Goal: Task Accomplishment & Management: Manage account settings

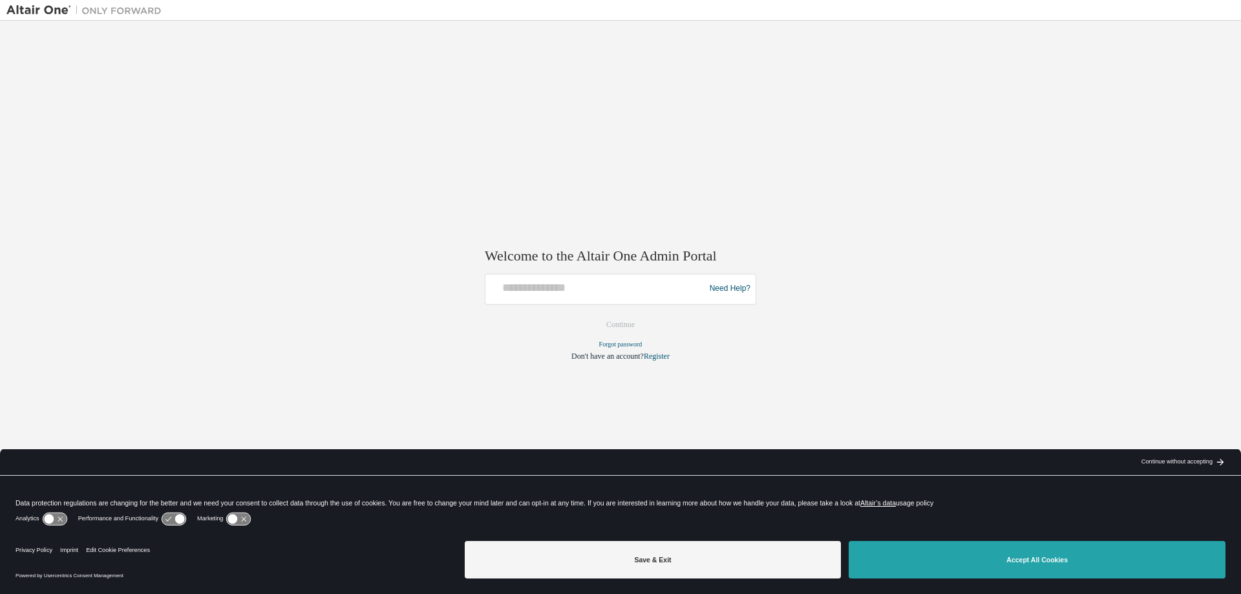
click at [1076, 569] on button "Accept All Cookies" at bounding box center [1037, 559] width 377 height 37
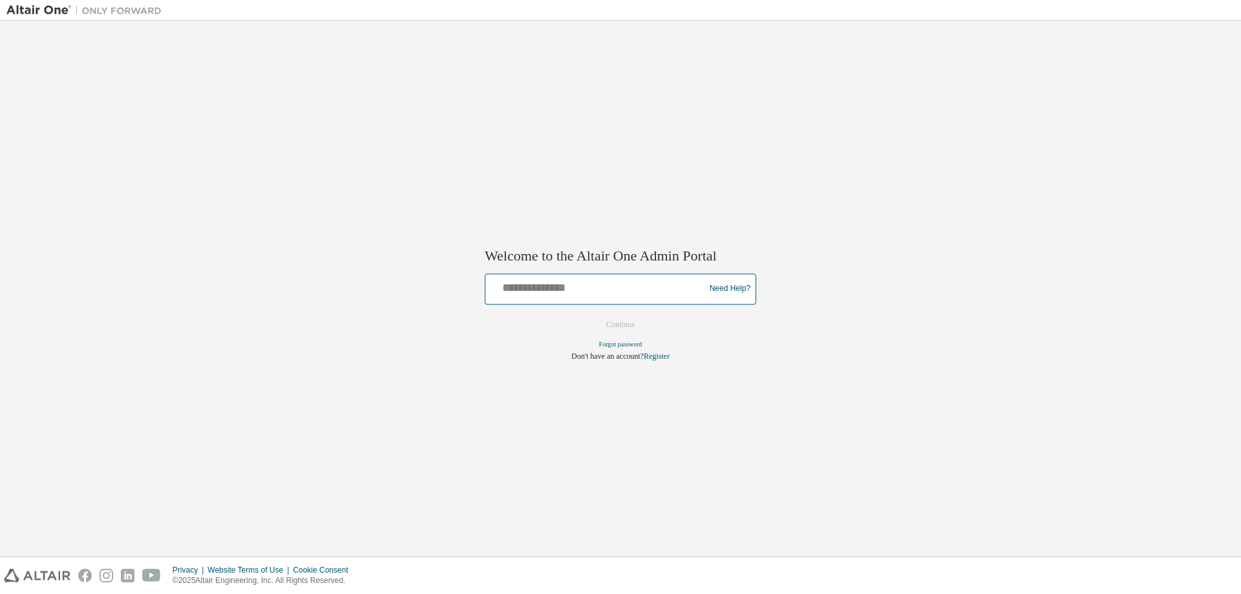
click at [579, 292] on input "text" at bounding box center [597, 286] width 213 height 19
type input "**********"
click at [623, 325] on button "Continue" at bounding box center [621, 324] width 56 height 19
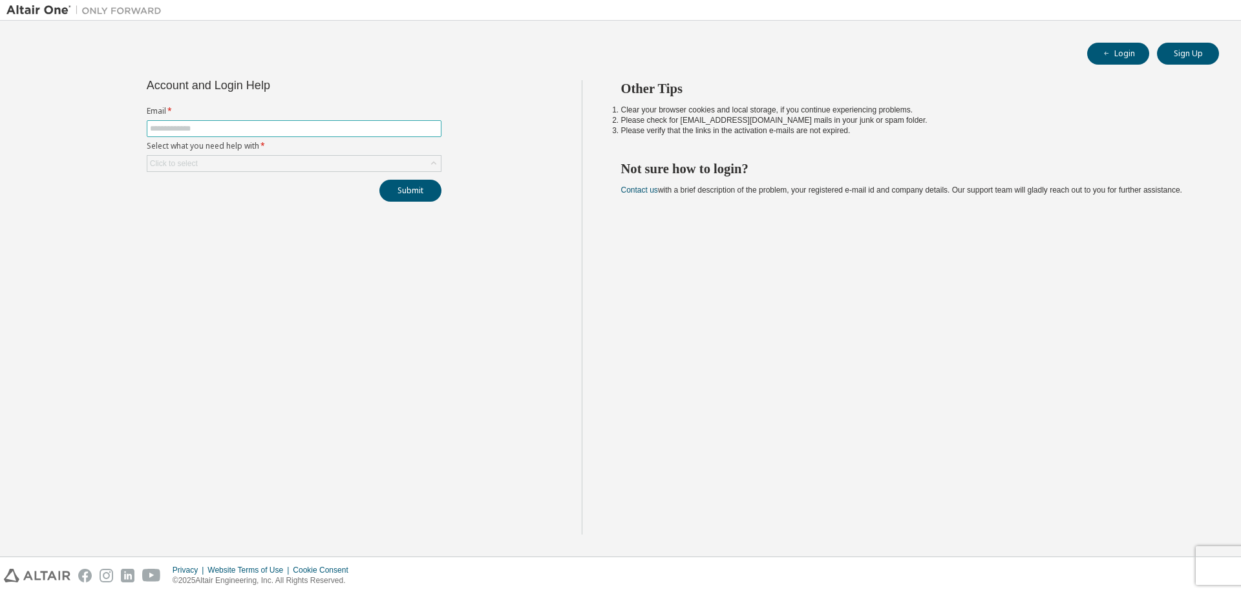
click at [187, 123] on span at bounding box center [294, 128] width 295 height 17
click at [187, 129] on input "text" at bounding box center [294, 128] width 288 height 10
type input "**********"
click at [411, 195] on button "Submit" at bounding box center [410, 191] width 62 height 22
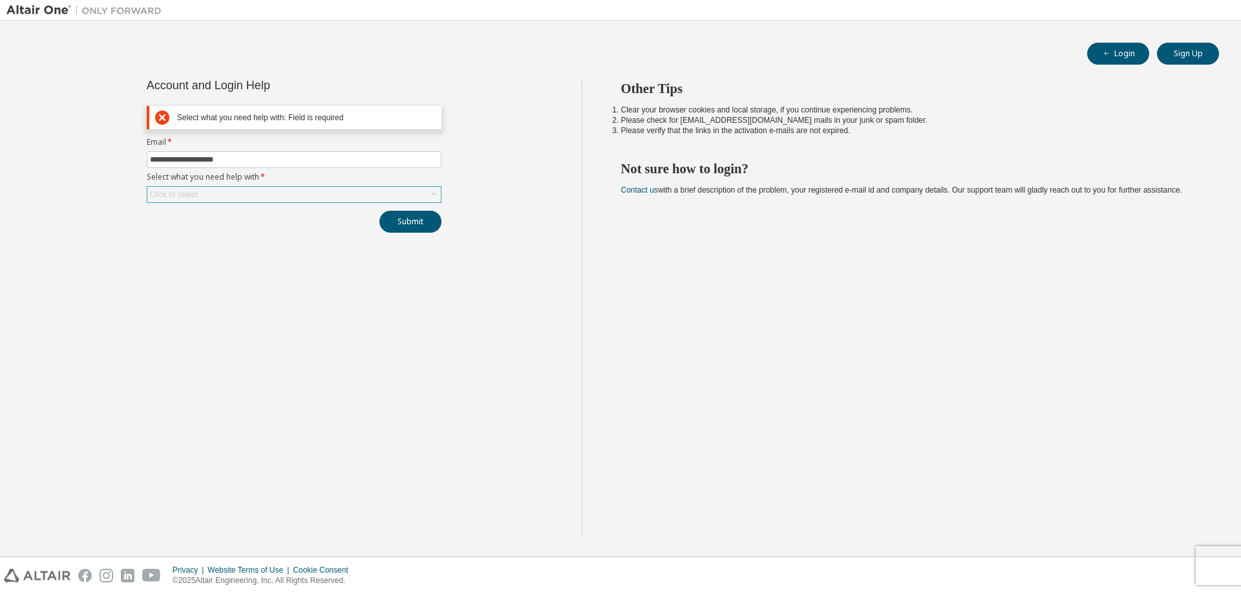
click at [354, 195] on div "Click to select" at bounding box center [294, 195] width 294 height 16
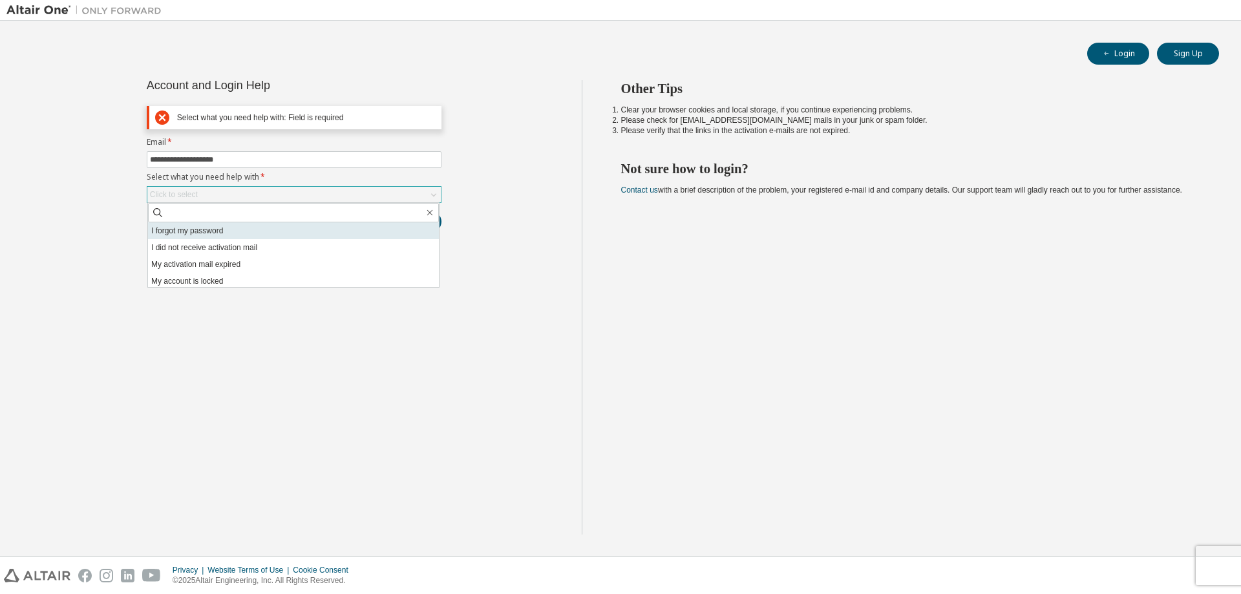
click at [227, 231] on li "I forgot my password" at bounding box center [293, 230] width 291 height 17
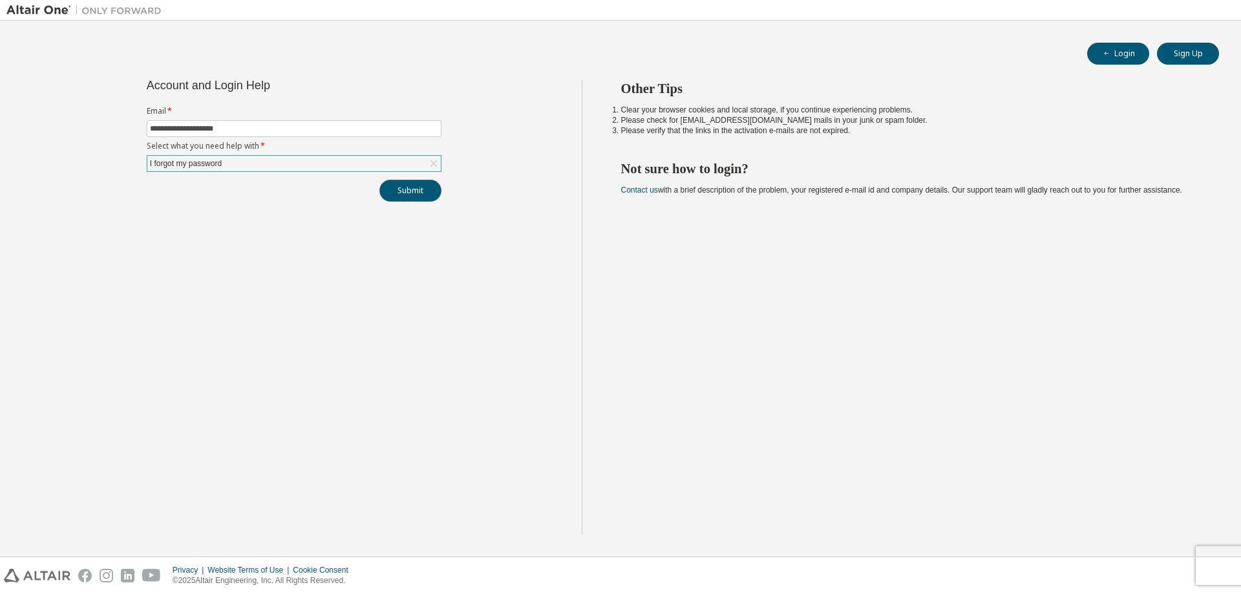
drag, startPoint x: 416, startPoint y: 191, endPoint x: 416, endPoint y: 199, distance: 7.8
click at [416, 191] on button "Submit" at bounding box center [410, 191] width 62 height 22
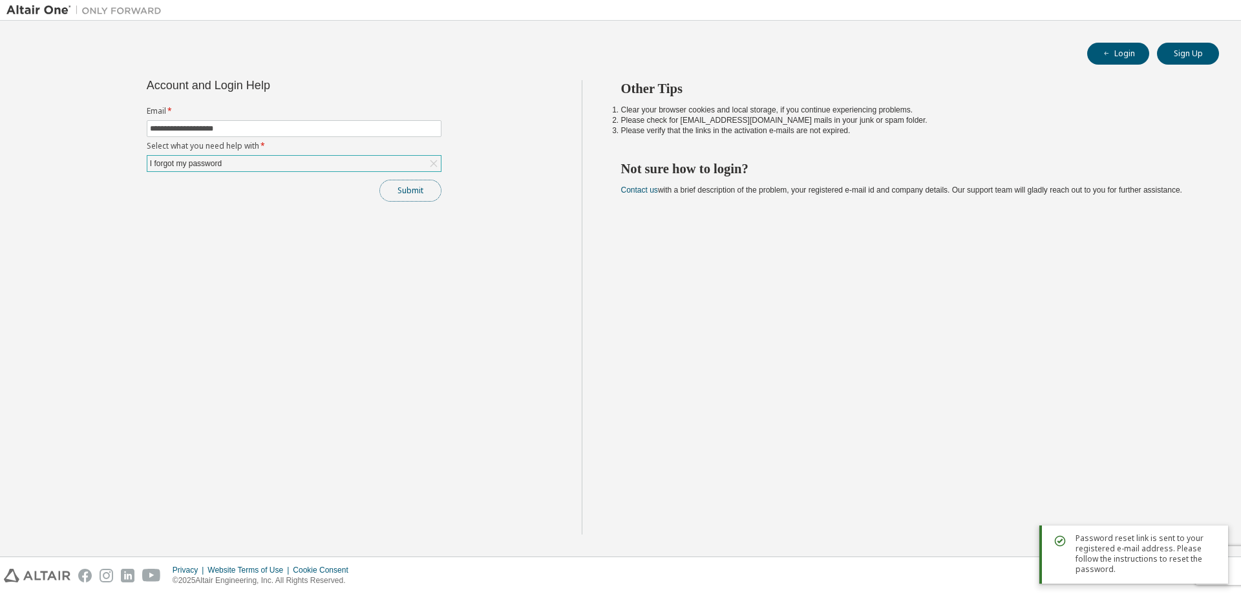
click at [407, 189] on button "Submit" at bounding box center [410, 191] width 62 height 22
